Goal: Task Accomplishment & Management: Manage account settings

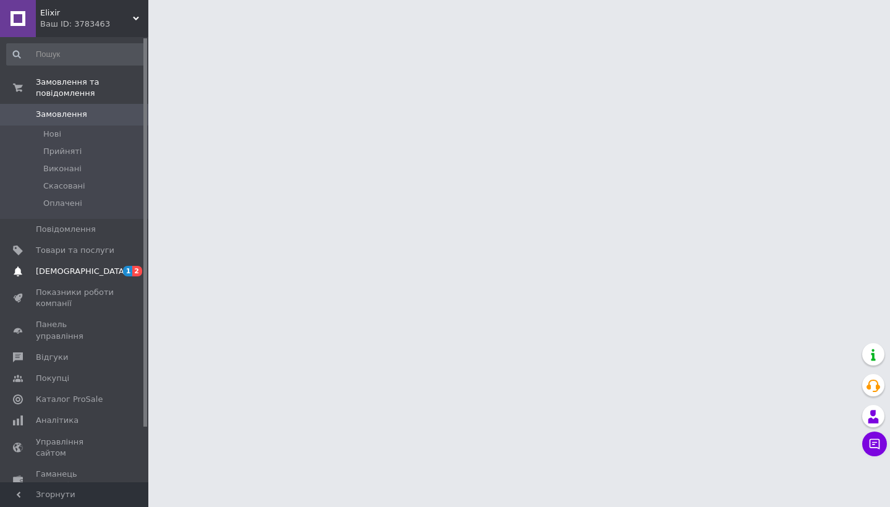
click at [110, 274] on span "[DEMOGRAPHIC_DATA]" at bounding box center [75, 271] width 78 height 11
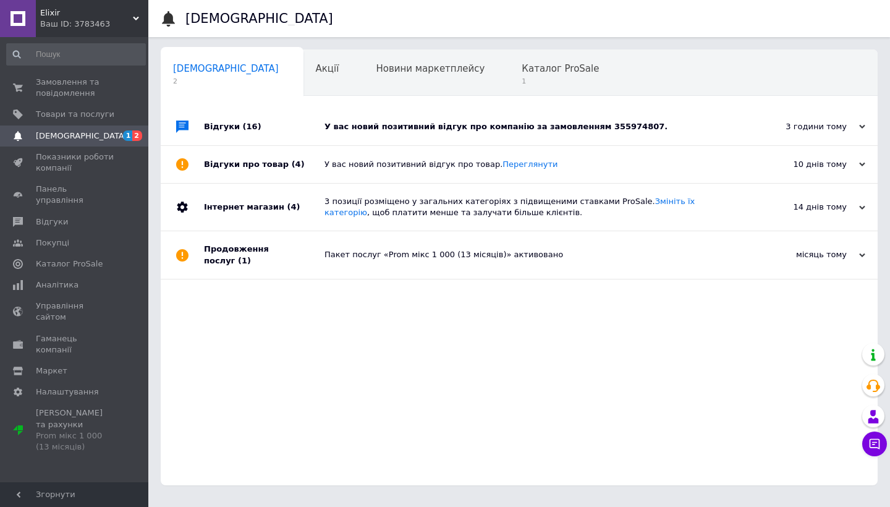
click at [518, 128] on div "У вас новий позитивний відгук про компанію за замовленням 355974807." at bounding box center [532, 126] width 417 height 11
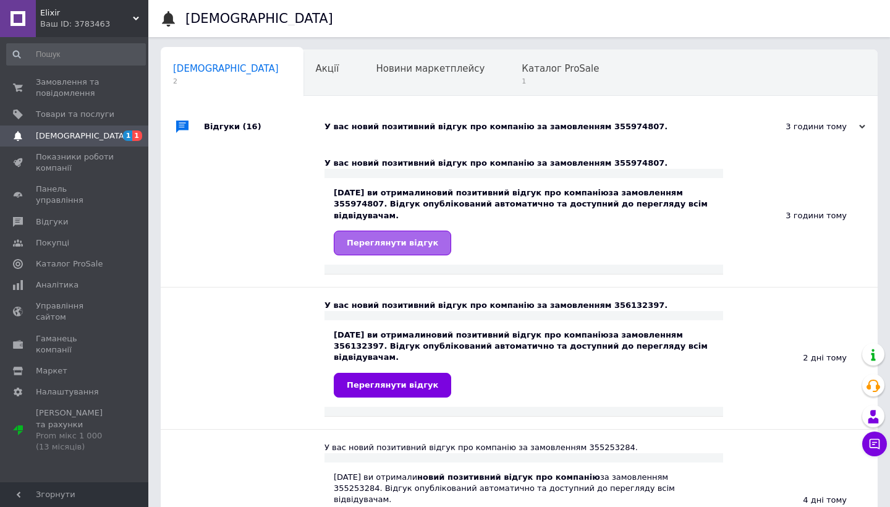
click at [423, 235] on link "Переглянути відгук" at bounding box center [392, 242] width 117 height 25
click at [68, 88] on span "Замовлення та повідомлення" at bounding box center [75, 88] width 78 height 22
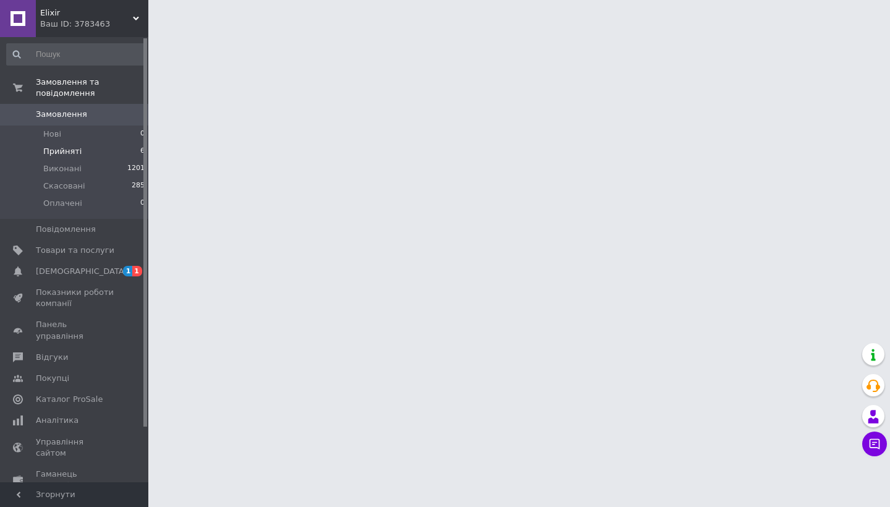
click at [125, 156] on li "Прийняті 6" at bounding box center [76, 151] width 152 height 17
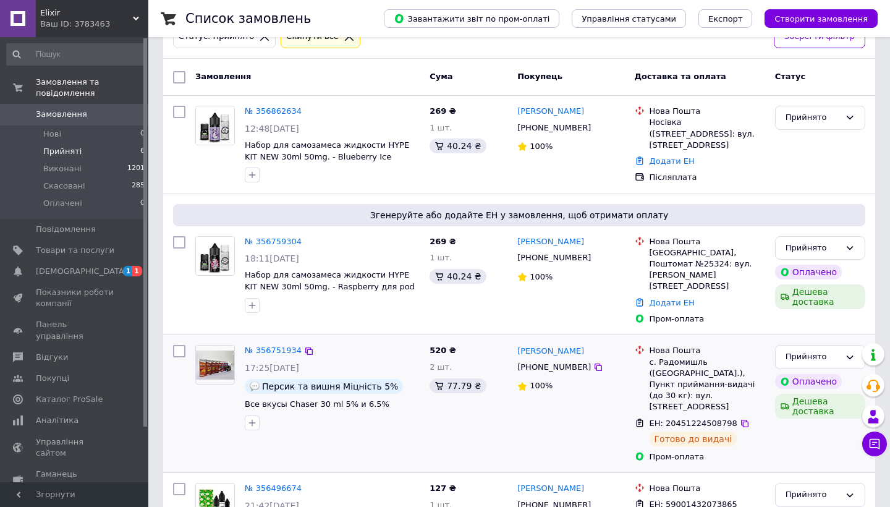
scroll to position [81, 0]
click at [274, 240] on link "№ 356759304" at bounding box center [273, 241] width 57 height 9
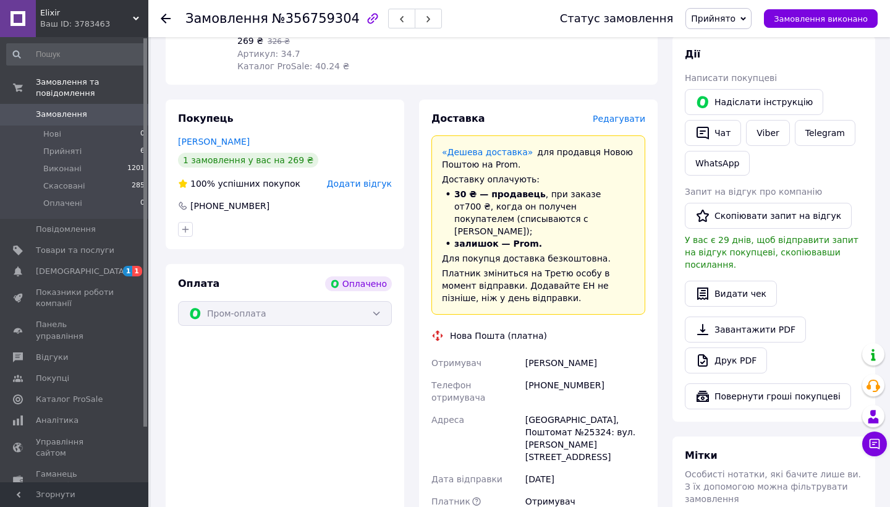
scroll to position [679, 0]
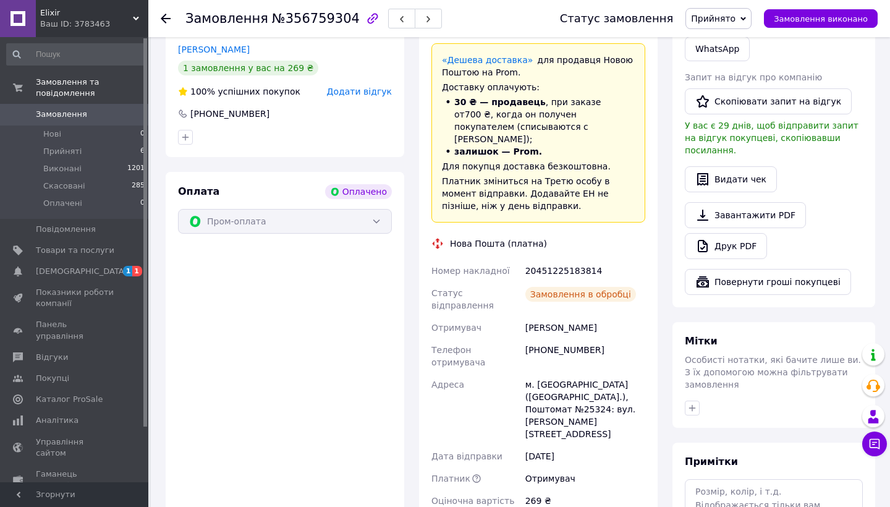
click at [552, 259] on div "20451225183814" at bounding box center [585, 270] width 125 height 22
copy div "20451225183814"
click at [72, 148] on span "Прийняті" at bounding box center [62, 151] width 38 height 11
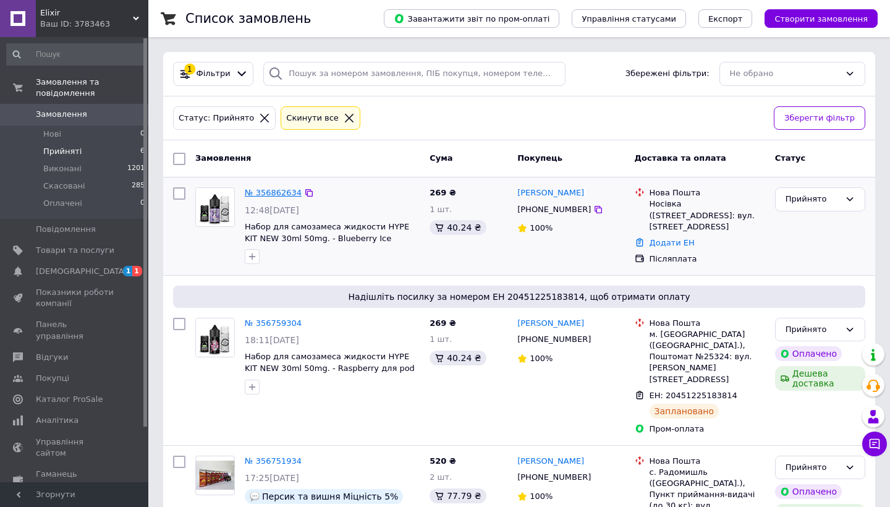
click at [277, 194] on link "№ 356862634" at bounding box center [273, 192] width 57 height 9
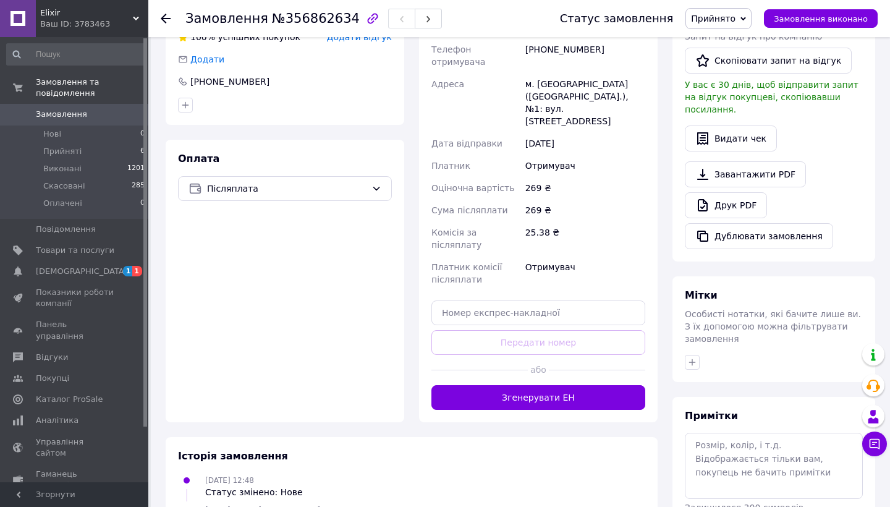
scroll to position [326, 0]
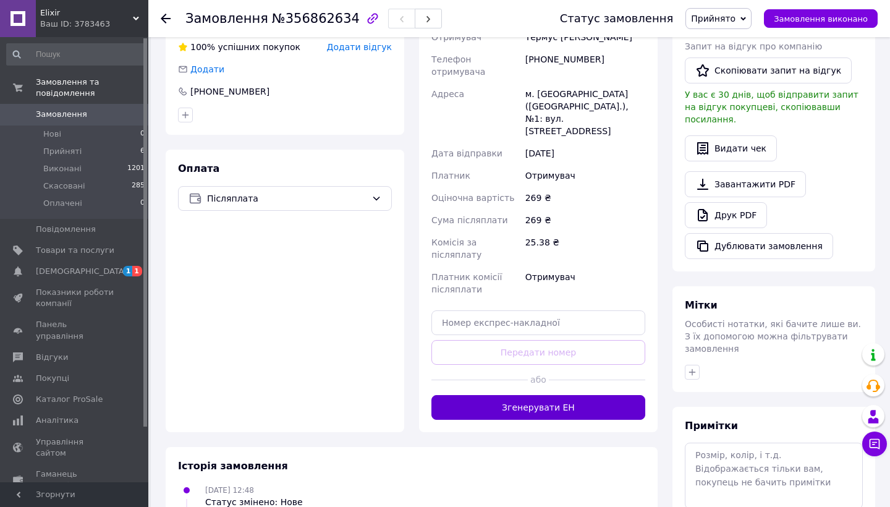
click at [567, 395] on button "Згенерувати ЕН" at bounding box center [538, 407] width 214 height 25
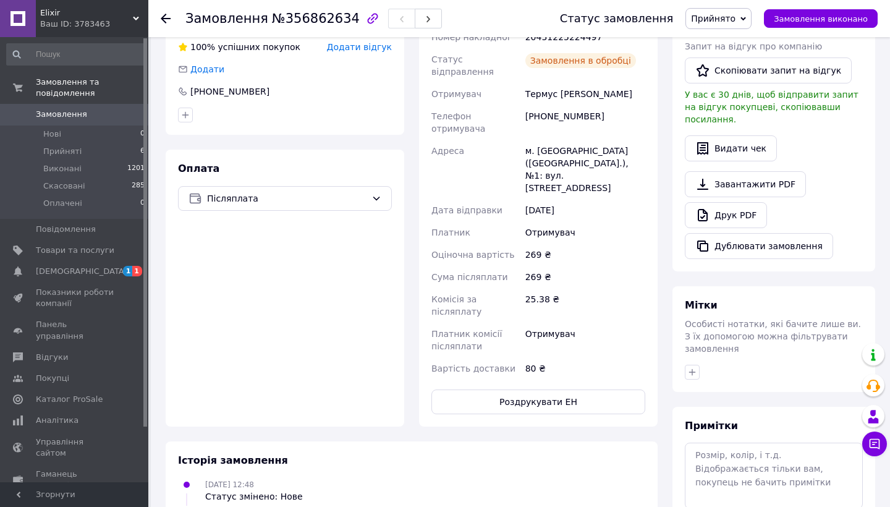
click at [548, 105] on div "[PHONE_NUMBER]" at bounding box center [585, 122] width 125 height 35
copy div "380955659633"
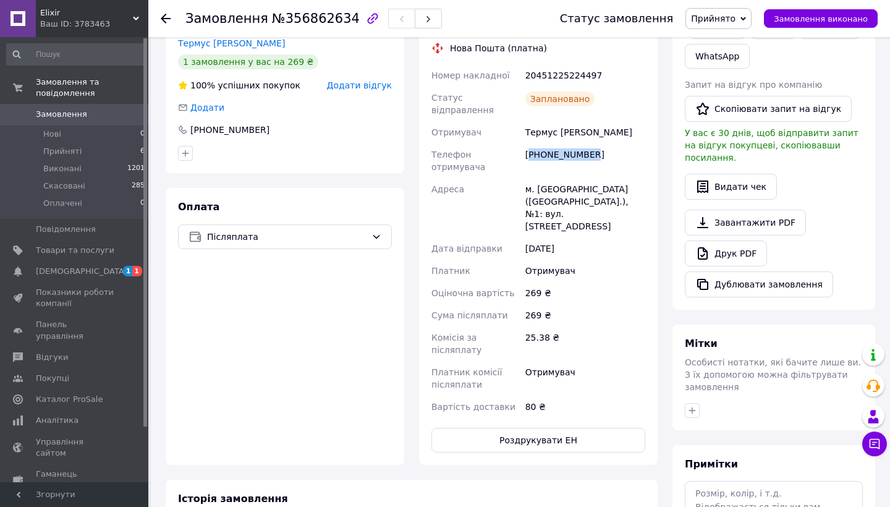
scroll to position [275, 0]
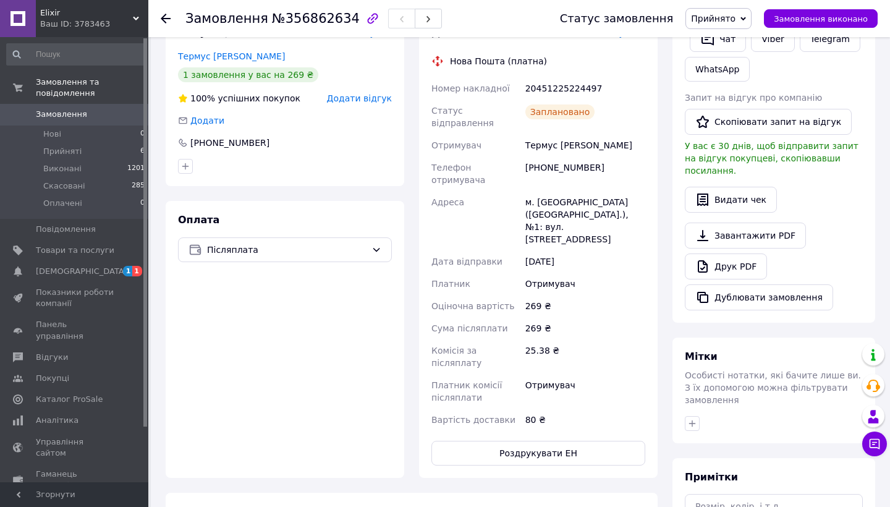
click at [574, 82] on div "20451225224497" at bounding box center [585, 88] width 125 height 22
copy div "20451225224497"
